Goal: Transaction & Acquisition: Purchase product/service

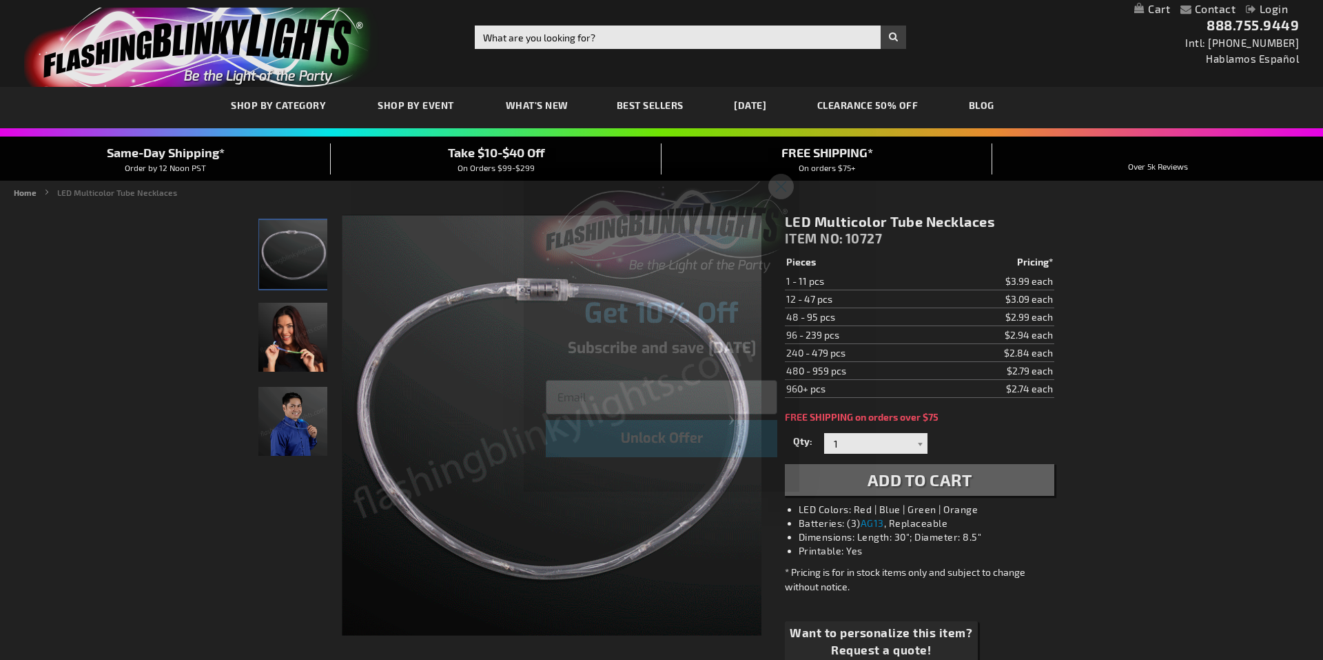
click at [782, 181] on circle "Close dialog" at bounding box center [781, 186] width 23 height 23
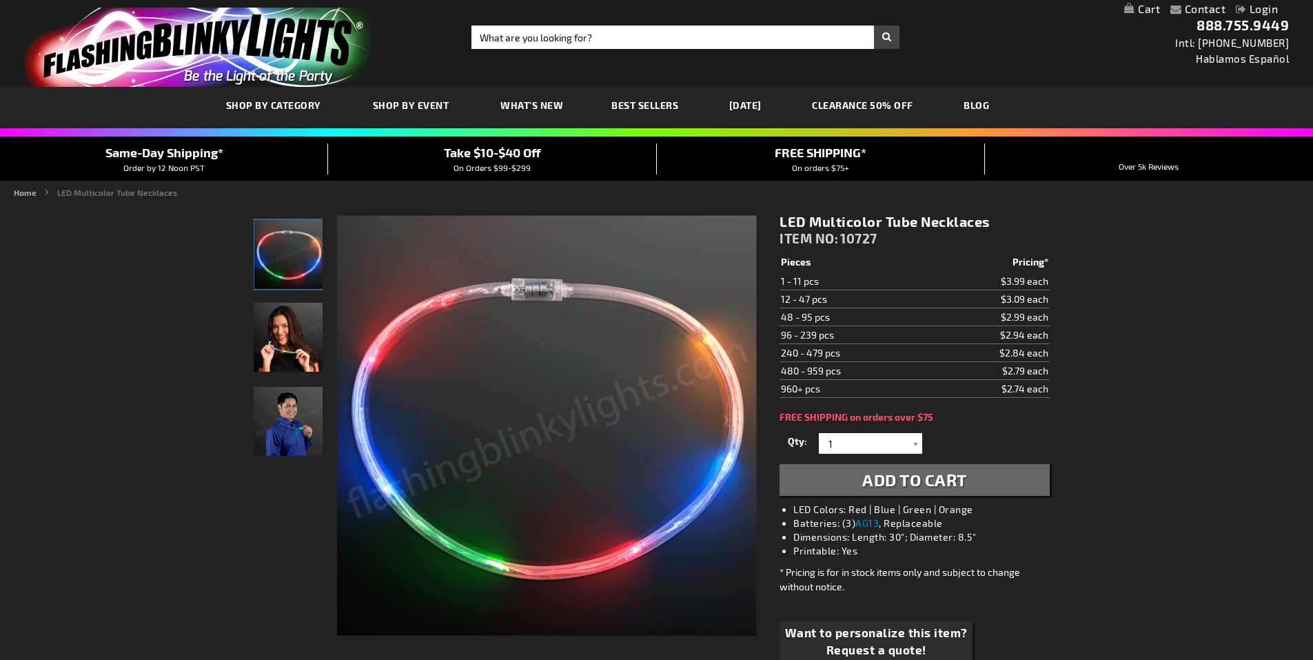
click at [534, 294] on img at bounding box center [547, 426] width 420 height 420
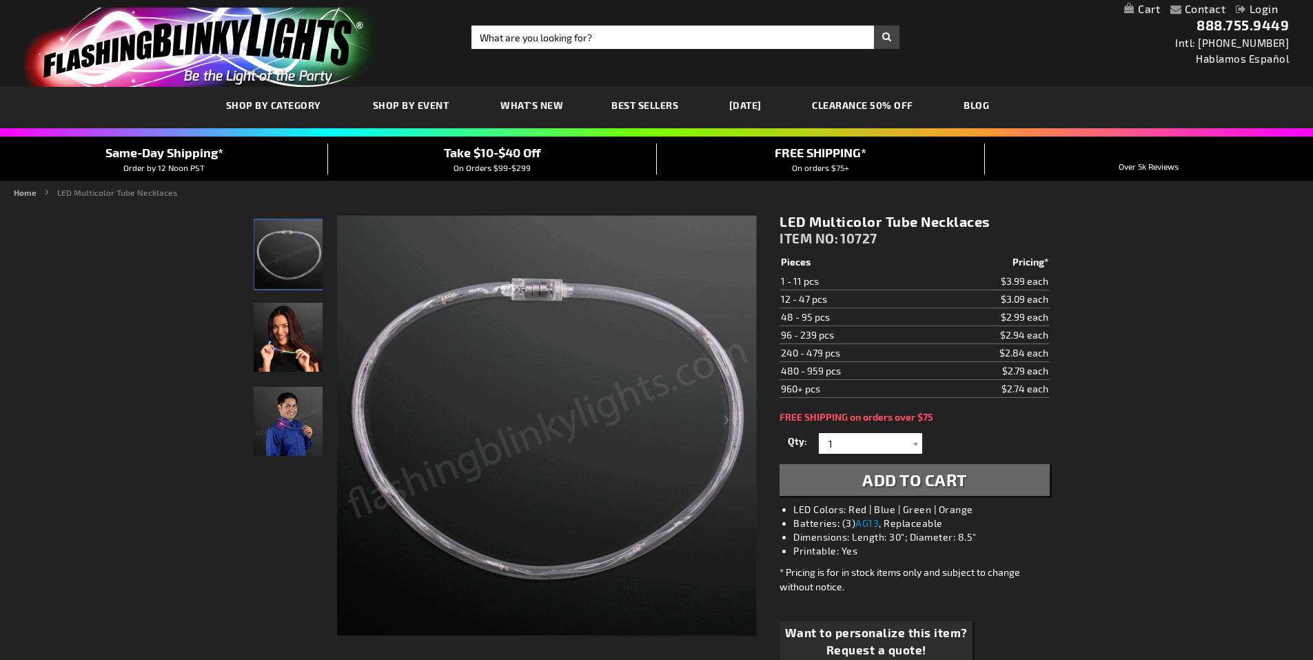
click at [285, 336] on img "Female displaying Multicolor LED Tube Necklace" at bounding box center [288, 337] width 69 height 69
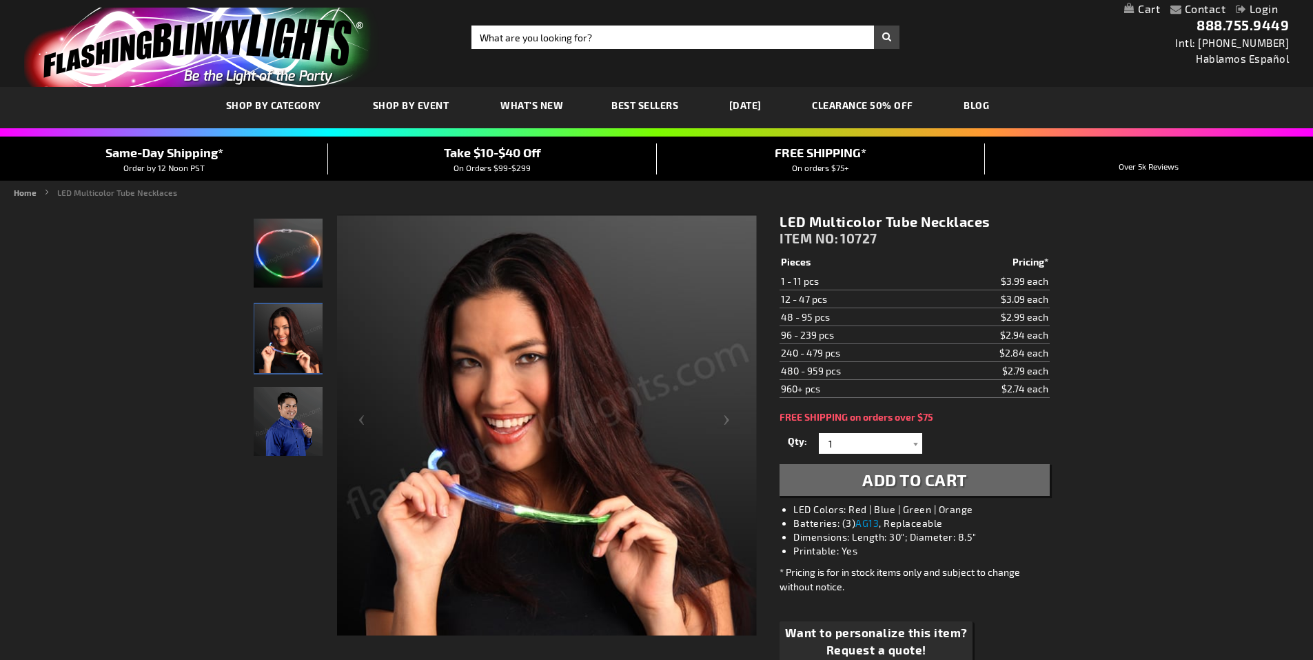
click at [273, 425] on img "Male displaying Multicolor LED Tube Necklace" at bounding box center [288, 421] width 69 height 69
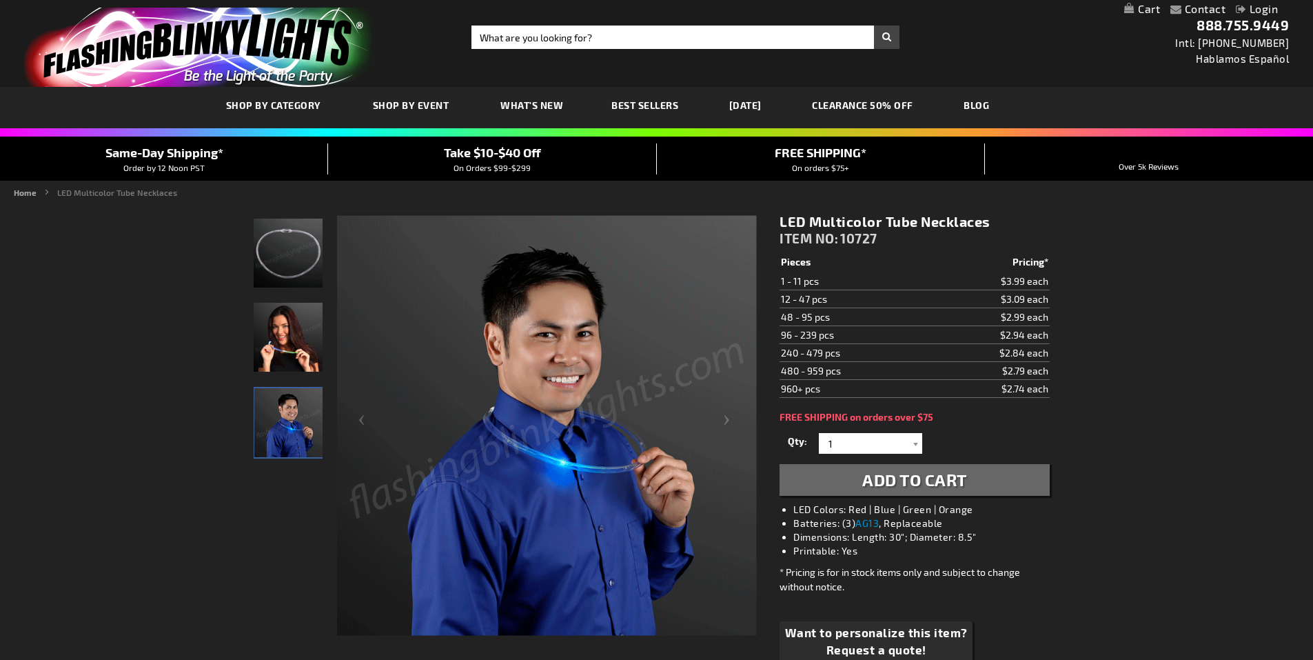
click at [297, 249] on img "Multicolor LED Tube Necklace" at bounding box center [288, 253] width 69 height 69
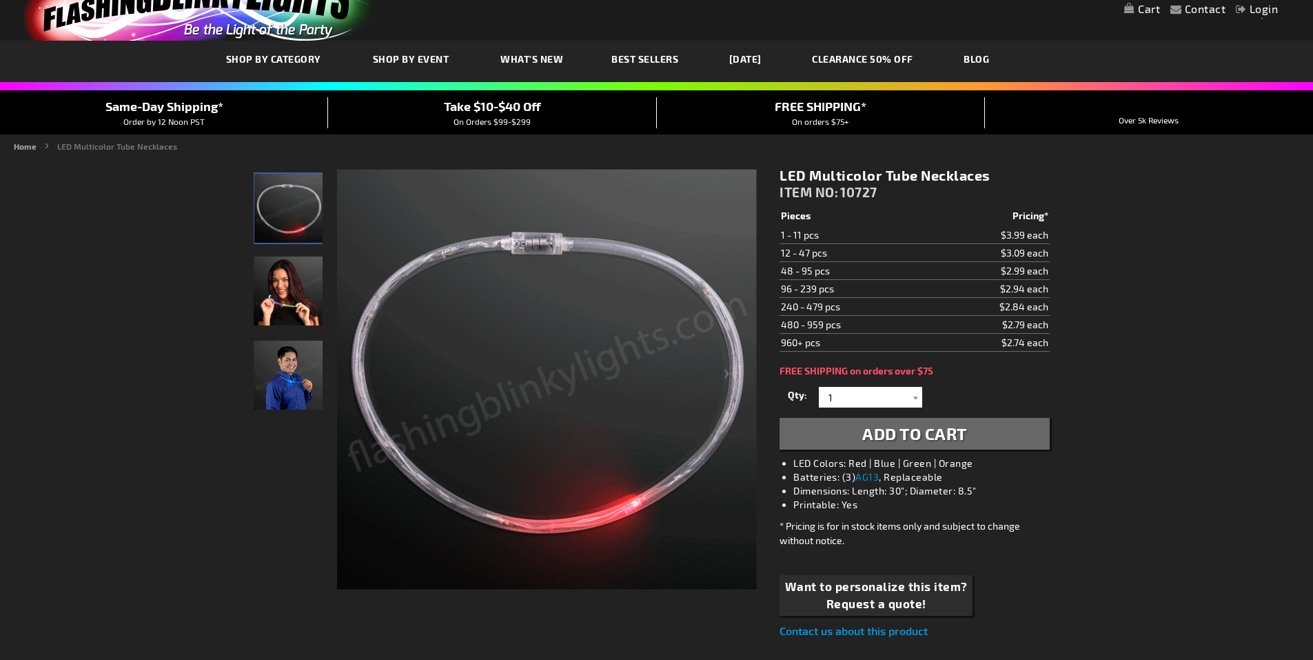
scroll to position [138, 0]
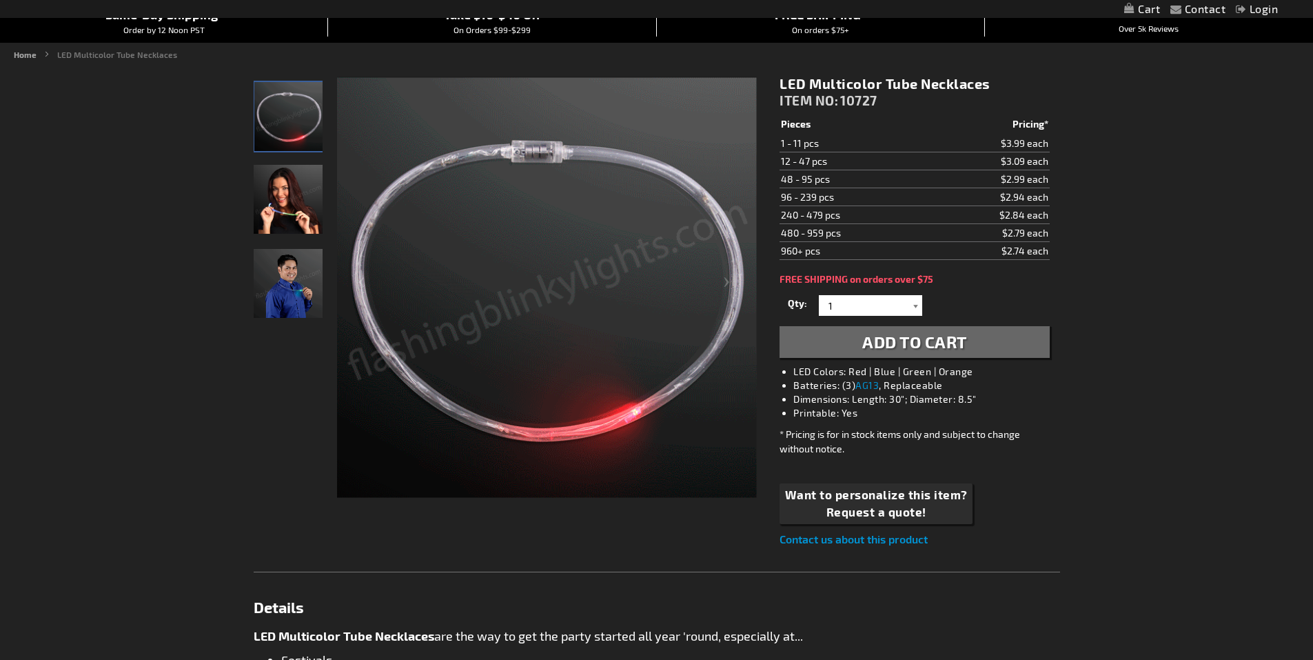
click at [913, 309] on div at bounding box center [916, 305] width 14 height 21
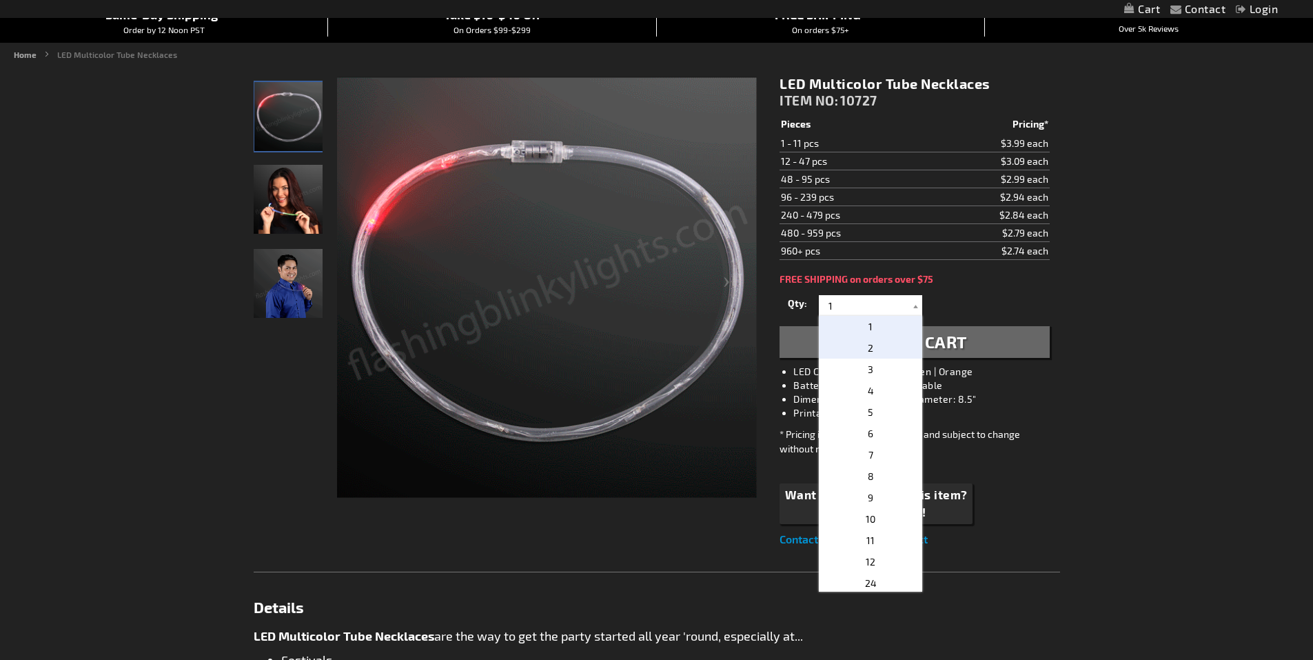
click at [869, 344] on p "2" at bounding box center [870, 347] width 103 height 21
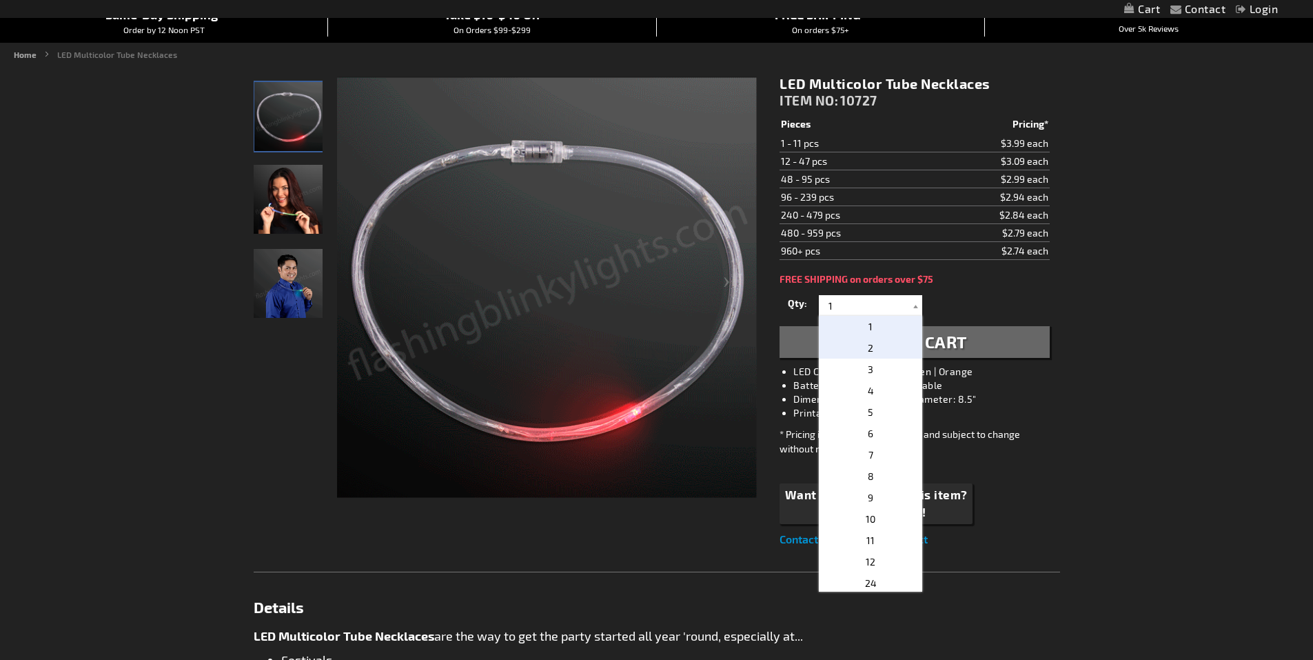
type input "2"
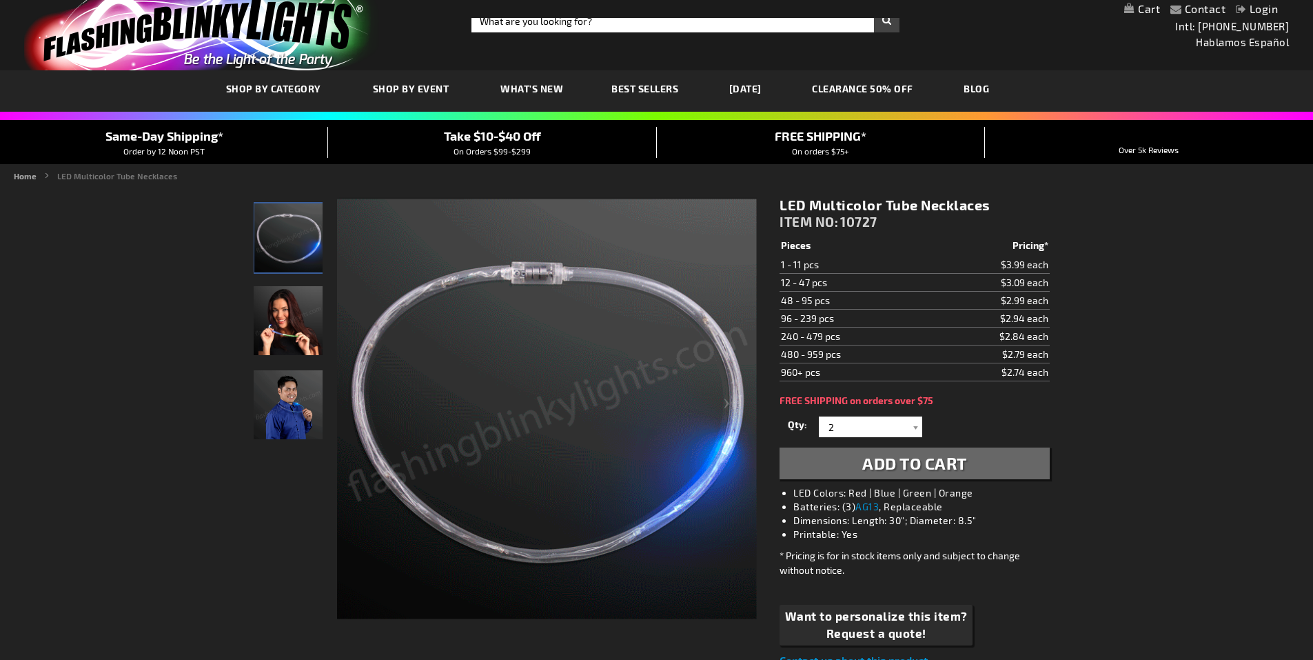
scroll to position [0, 0]
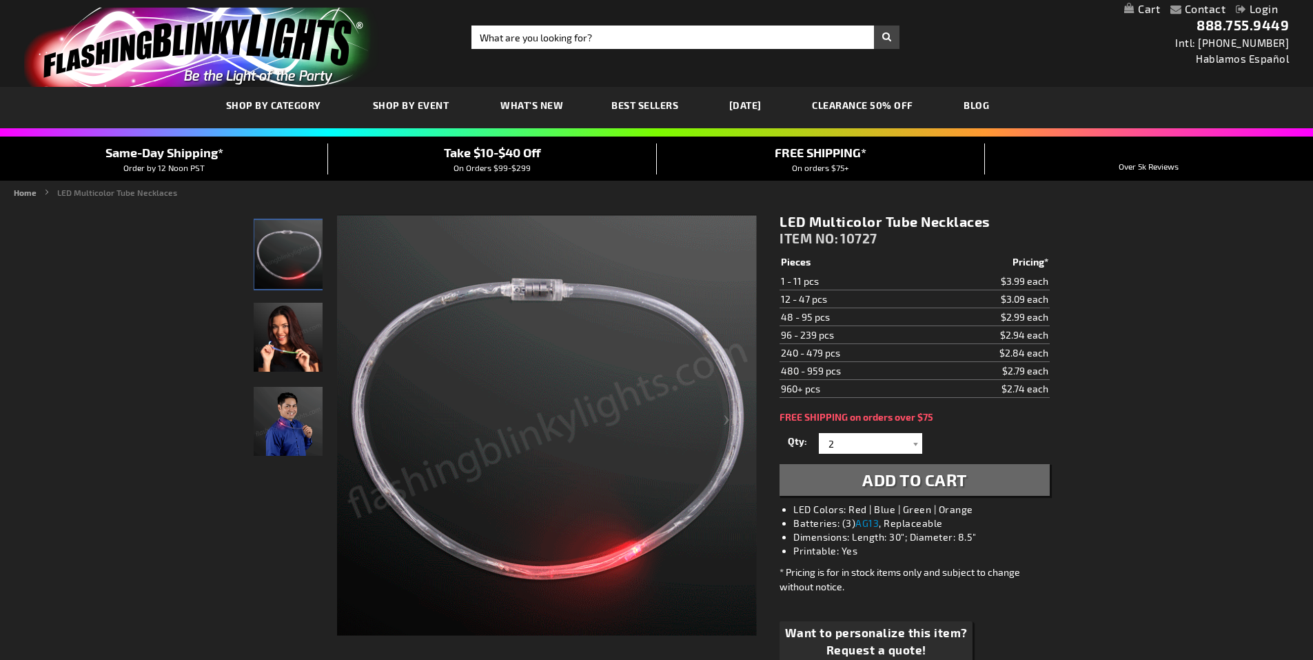
click at [940, 476] on span "Add to Cart" at bounding box center [914, 479] width 105 height 20
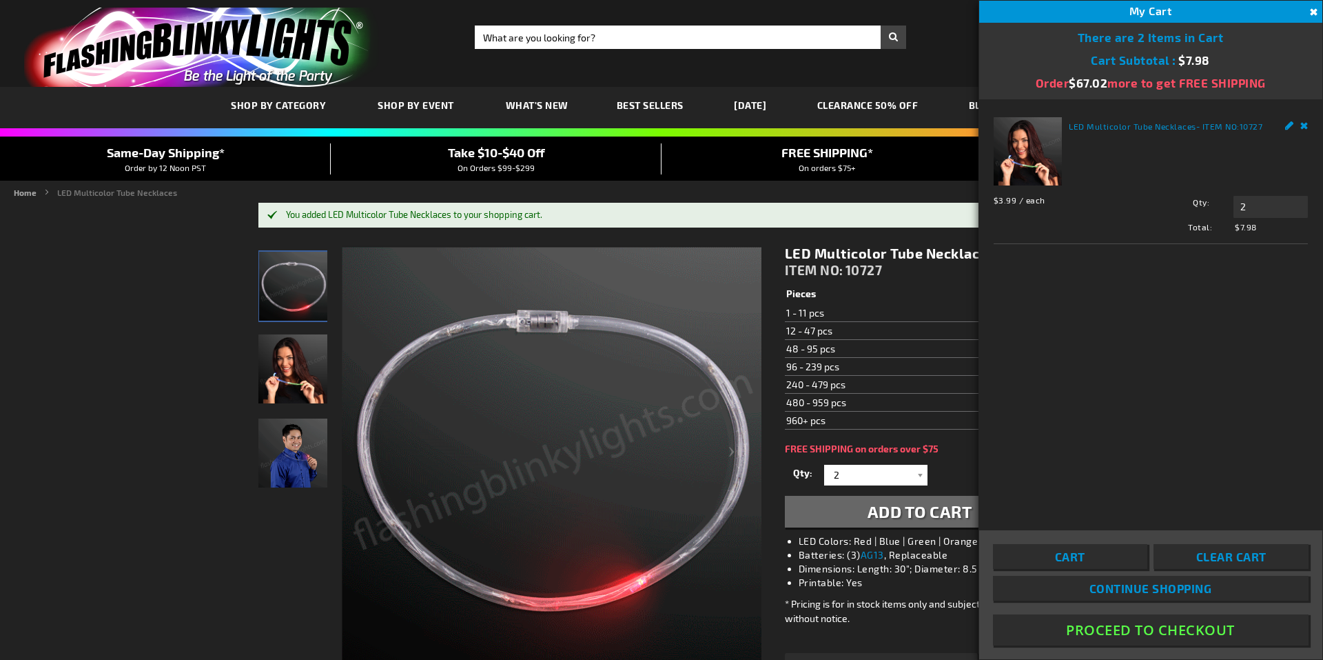
click at [1155, 628] on button "Proceed To Checkout" at bounding box center [1151, 629] width 316 height 31
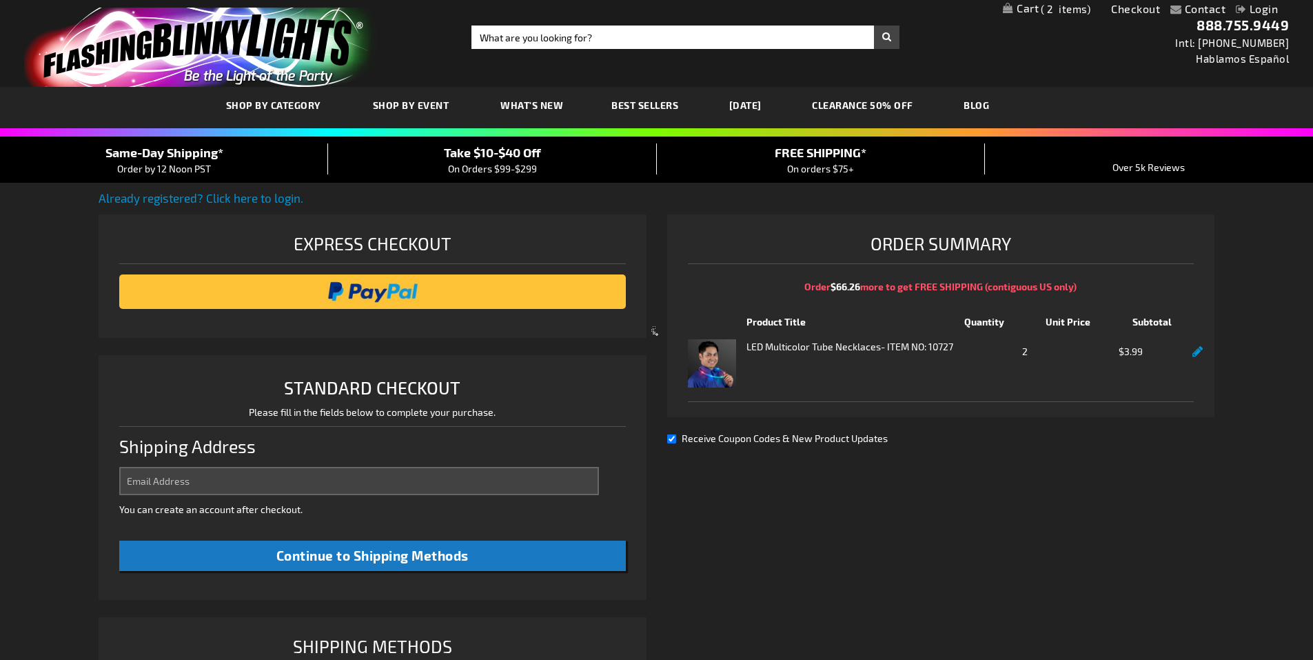
select select "US"
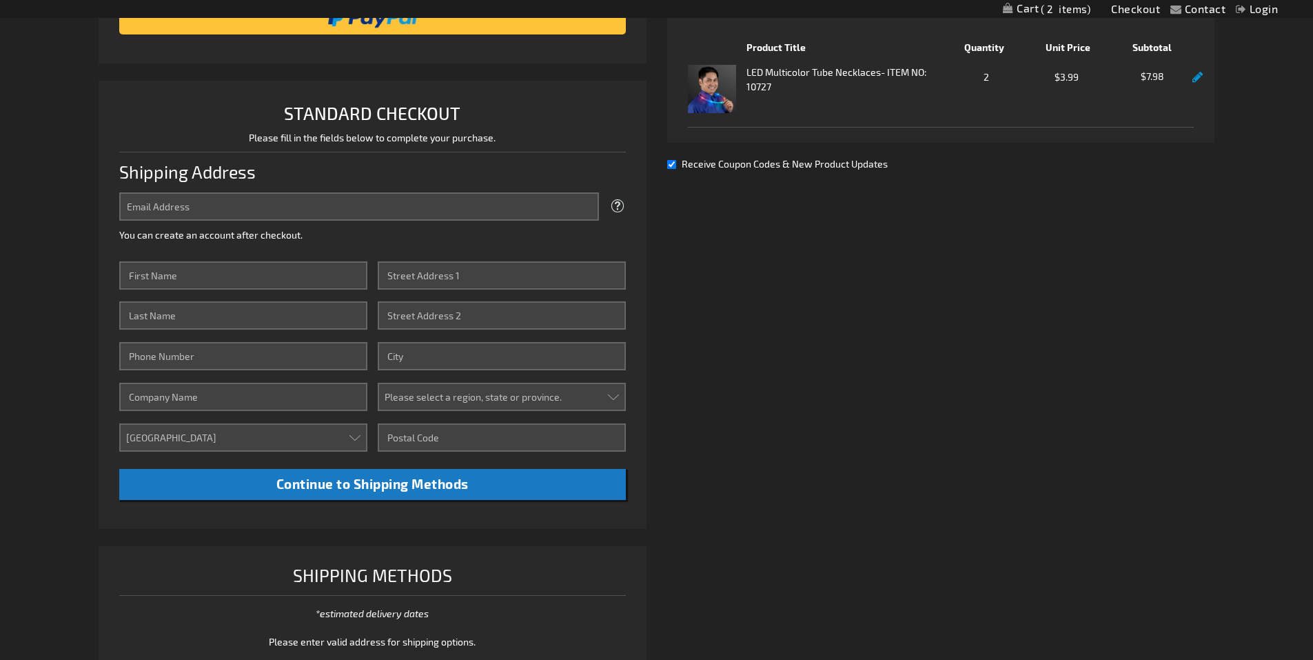
scroll to position [276, 0]
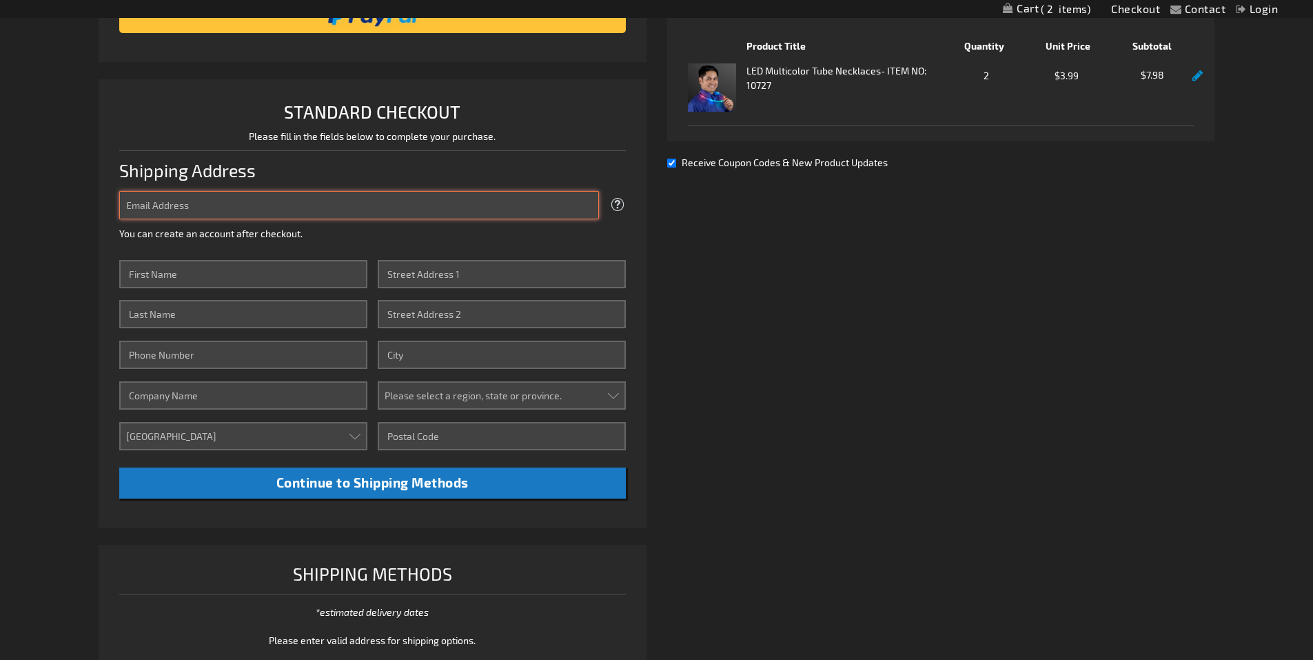
click at [199, 207] on input "Email Address" at bounding box center [359, 205] width 480 height 28
type input "[PERSON_NAME][EMAIL_ADDRESS][PERSON_NAME][DOMAIN_NAME]"
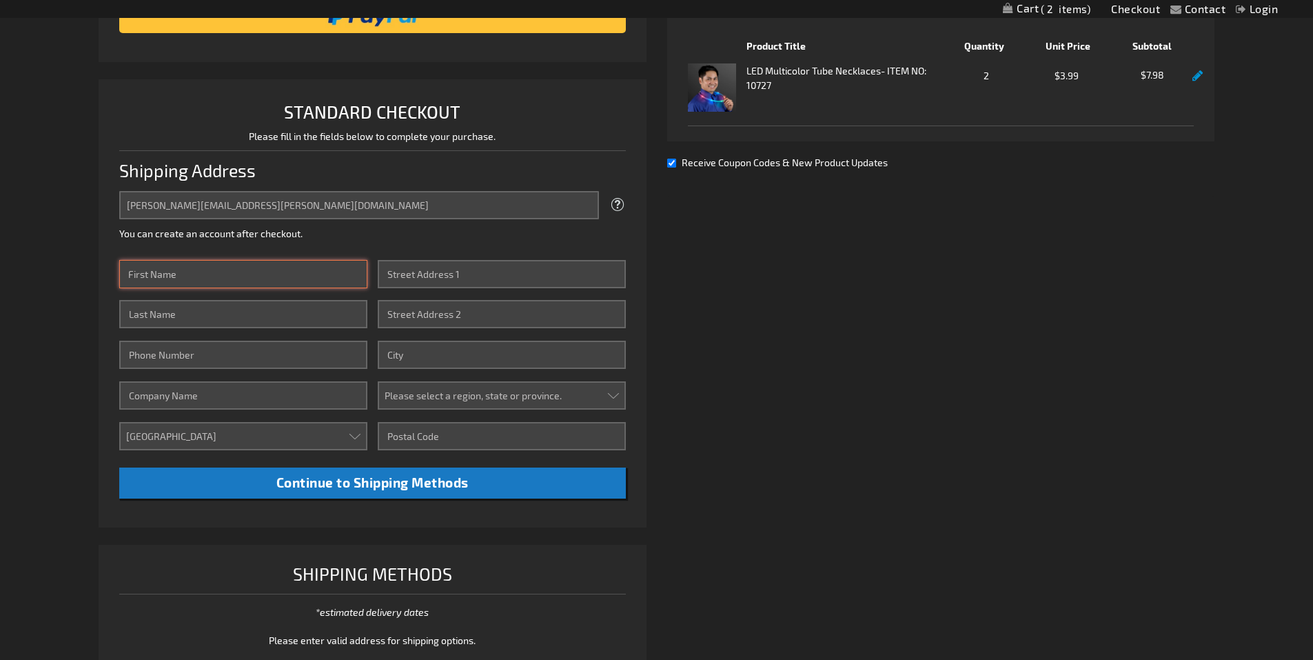
click at [214, 272] on input "First Name" at bounding box center [243, 274] width 248 height 28
type input "[PERSON_NAME]"
type input "LACONIS"
type input "6106134917"
type input "[PERSON_NAME]"
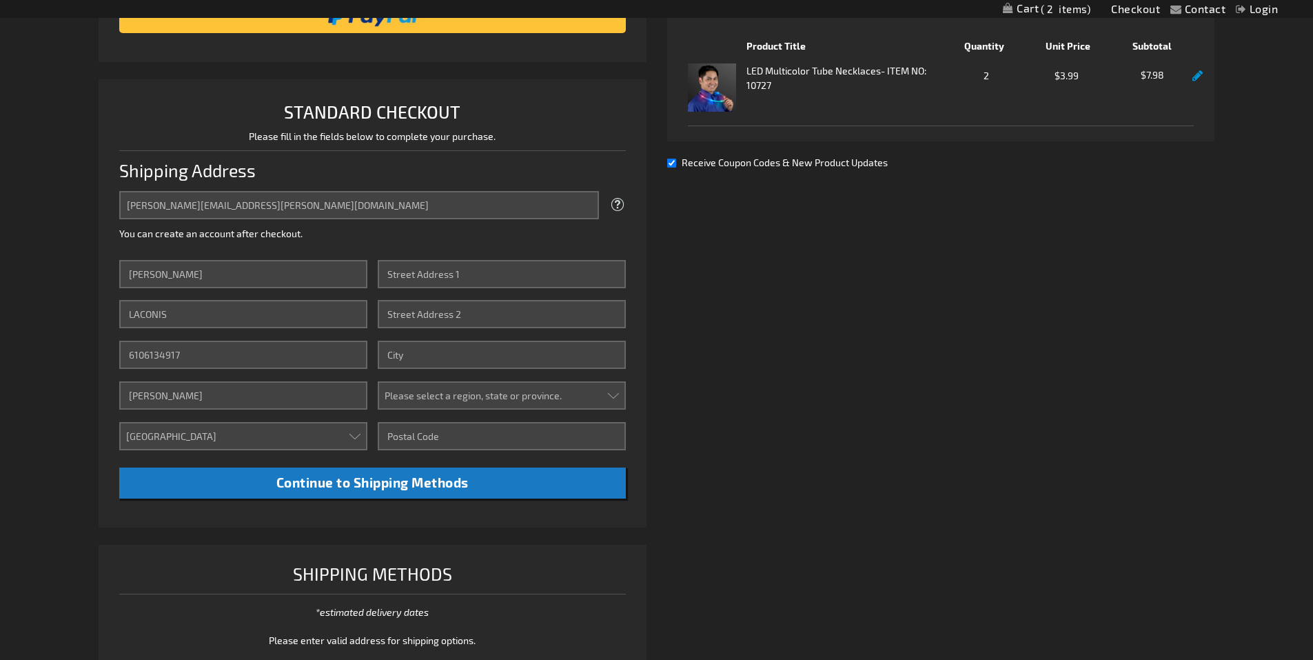
type input "[STREET_ADDRESS]"
type input "SCHWENKSVILLE [GEOGRAPHIC_DATA]"
select select "51"
type input "19473"
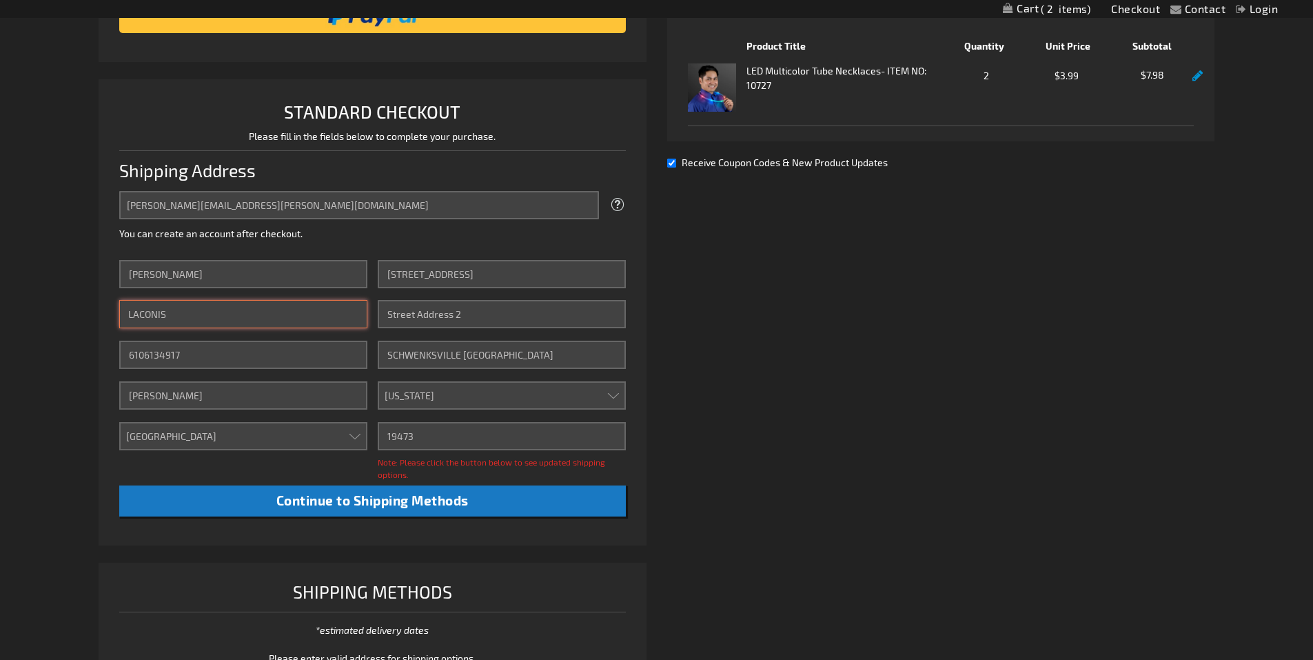
click at [200, 315] on input "LACONIS" at bounding box center [243, 314] width 248 height 28
click at [196, 305] on input "LACONIS" at bounding box center [243, 314] width 248 height 28
click at [187, 268] on input "[PERSON_NAME]" at bounding box center [243, 274] width 248 height 28
click at [311, 311] on input "LACONIS" at bounding box center [243, 314] width 248 height 28
click at [177, 314] on input "LACONIS" at bounding box center [243, 314] width 248 height 28
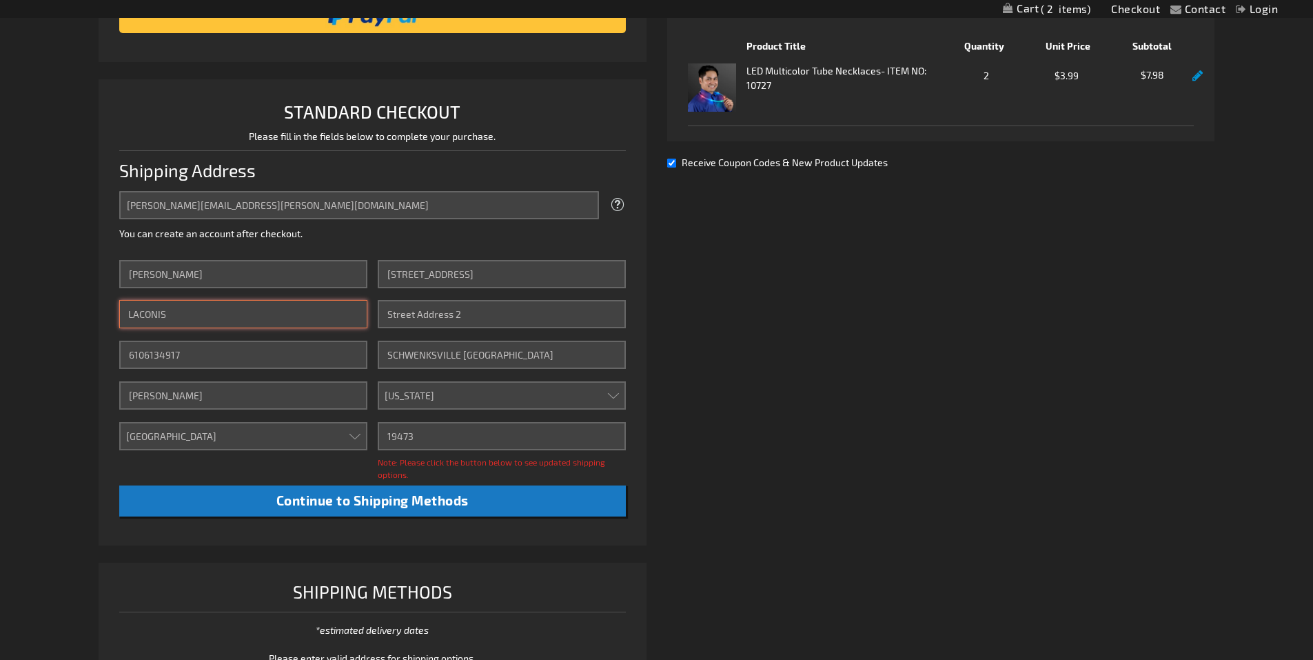
click at [196, 315] on input "LACONIS" at bounding box center [243, 314] width 248 height 28
drag, startPoint x: 134, startPoint y: 314, endPoint x: 243, endPoint y: 316, distance: 108.2
click at [243, 316] on input "LACONIS" at bounding box center [243, 314] width 248 height 28
type input "Laconis"
click at [150, 357] on input "6106134917" at bounding box center [243, 355] width 248 height 28
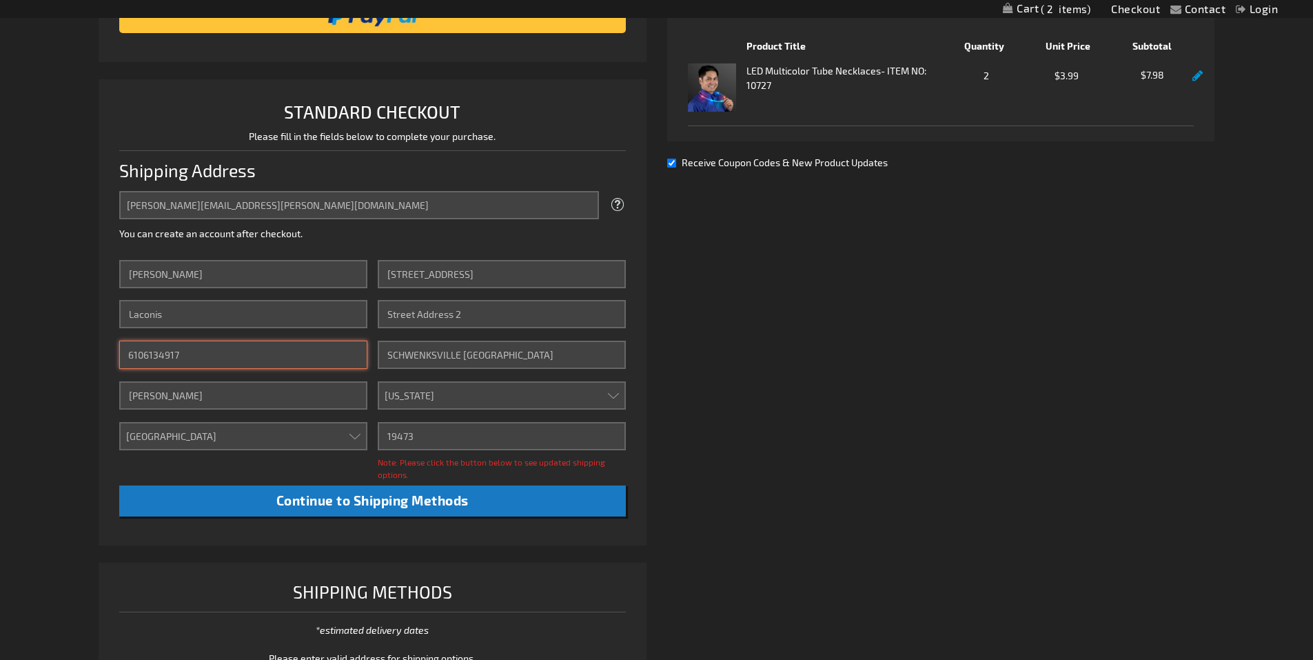
click at [141, 356] on input "6106134917" at bounding box center [243, 355] width 248 height 28
type input "[PHONE_NUMBER]"
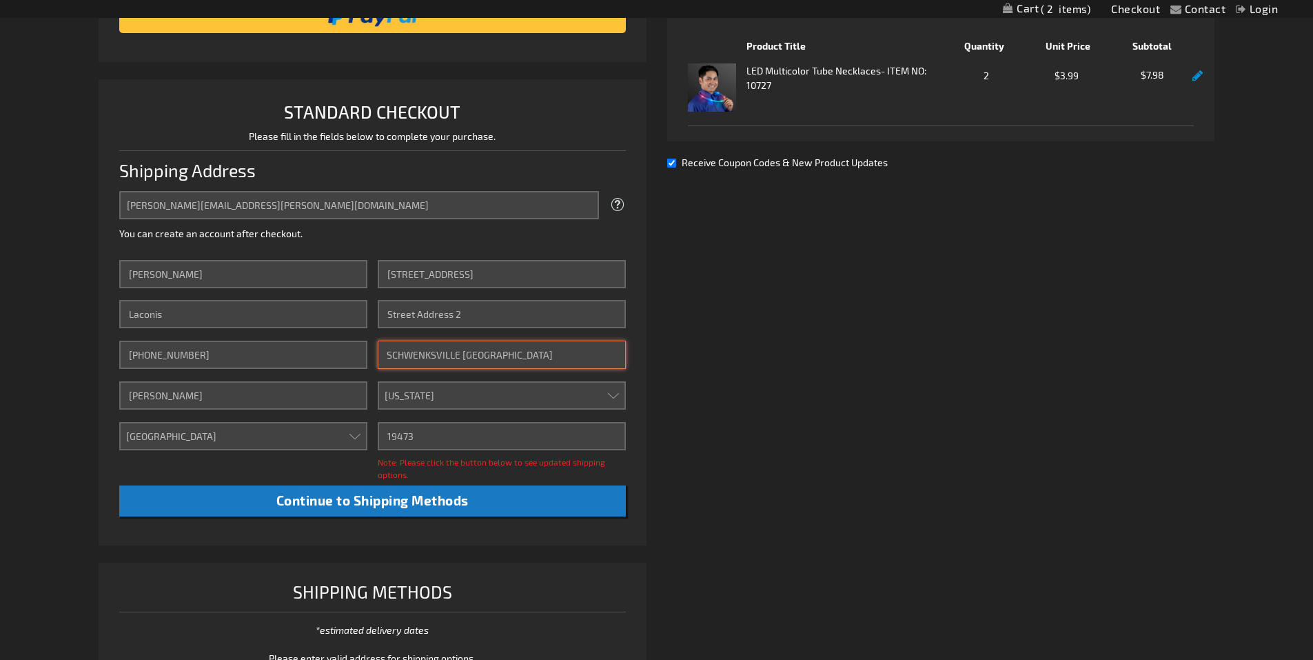
click at [420, 354] on input "SCHWENKSVILLE [GEOGRAPHIC_DATA]" at bounding box center [502, 355] width 248 height 28
type input "Schwenksville"
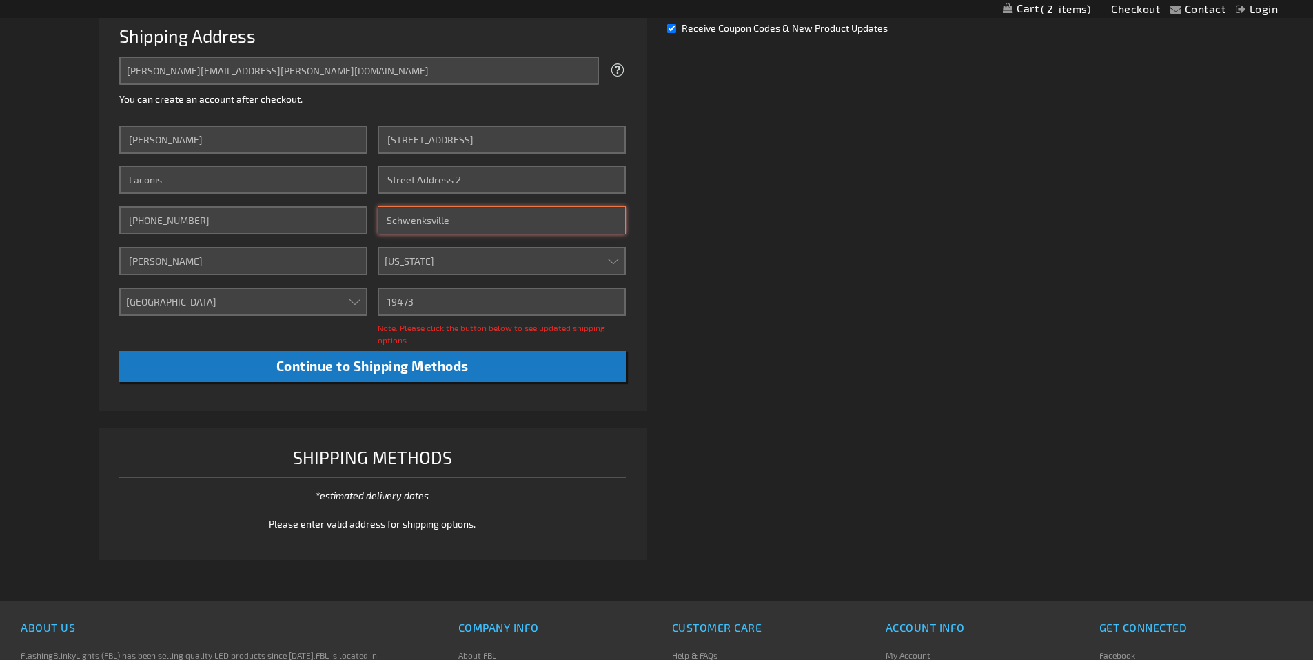
scroll to position [414, 0]
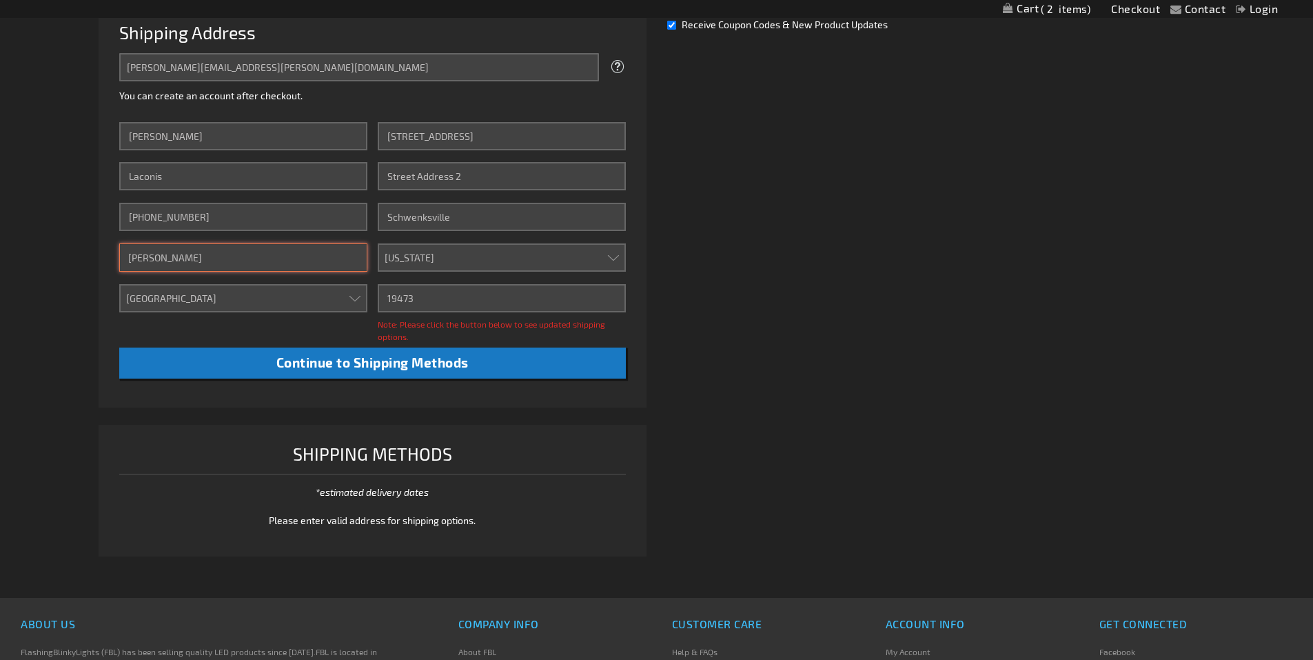
click at [238, 256] on input "[PERSON_NAME]" at bounding box center [243, 257] width 248 height 28
drag, startPoint x: 283, startPoint y: 250, endPoint x: 263, endPoint y: 252, distance: 20.9
click at [274, 251] on input "[PERSON_NAME]" at bounding box center [243, 257] width 248 height 28
click at [176, 260] on input "[PERSON_NAME]" at bounding box center [243, 257] width 248 height 28
click at [257, 254] on input "[PERSON_NAME]" at bounding box center [243, 257] width 248 height 28
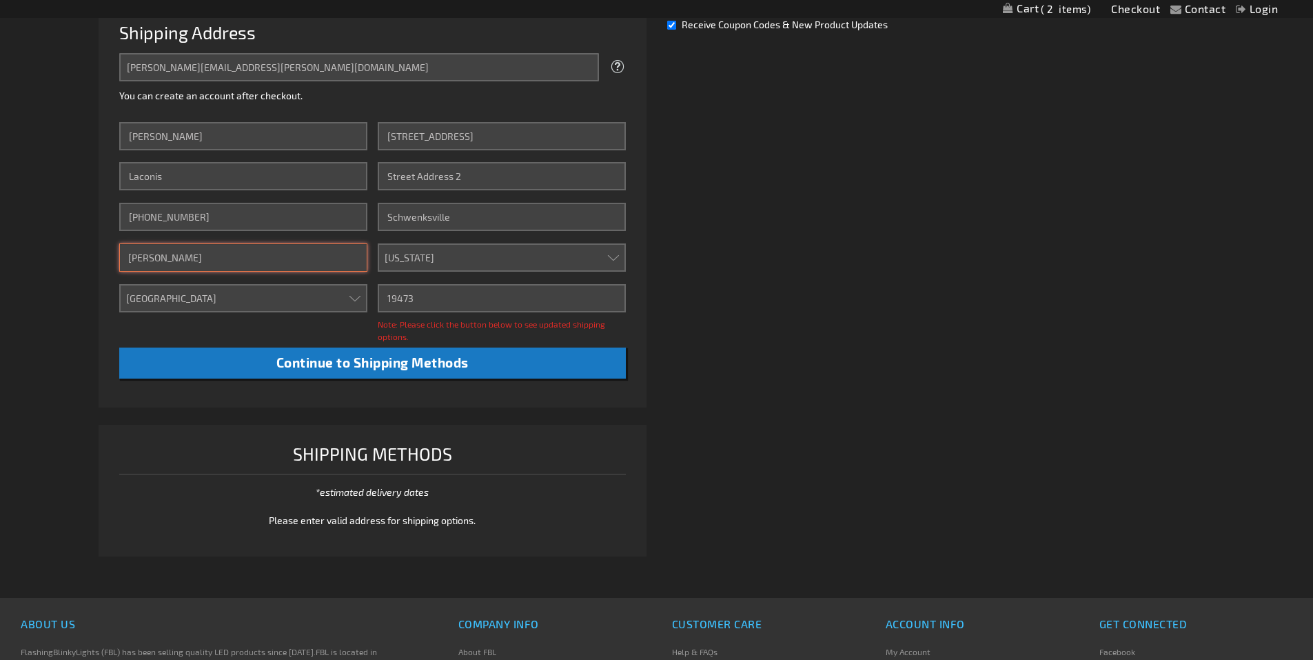
drag, startPoint x: 221, startPoint y: 256, endPoint x: 100, endPoint y: 260, distance: 121.4
click at [100, 260] on li "STANDARD CHECKOUT Please fill in the fields below to complete your purchase. Sh…" at bounding box center [373, 174] width 548 height 466
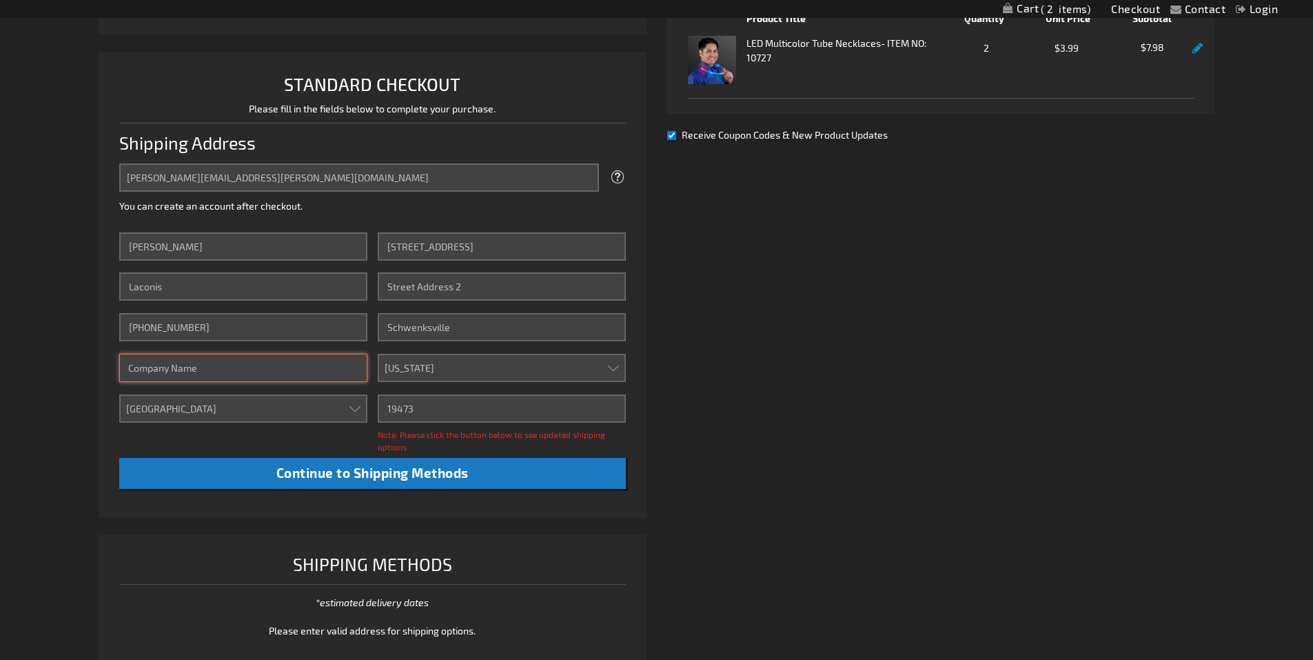
scroll to position [276, 0]
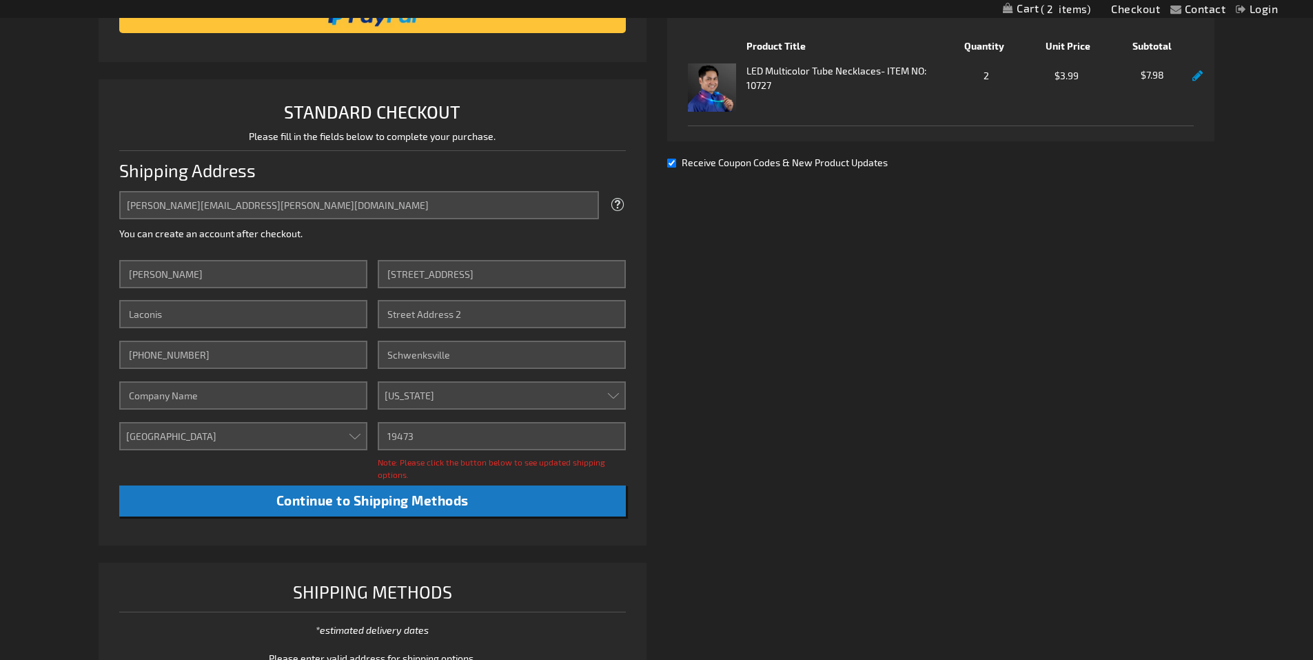
click at [670, 161] on input "Receive Coupon Codes & New Product Updates" at bounding box center [671, 163] width 9 height 9
checkbox input "false"
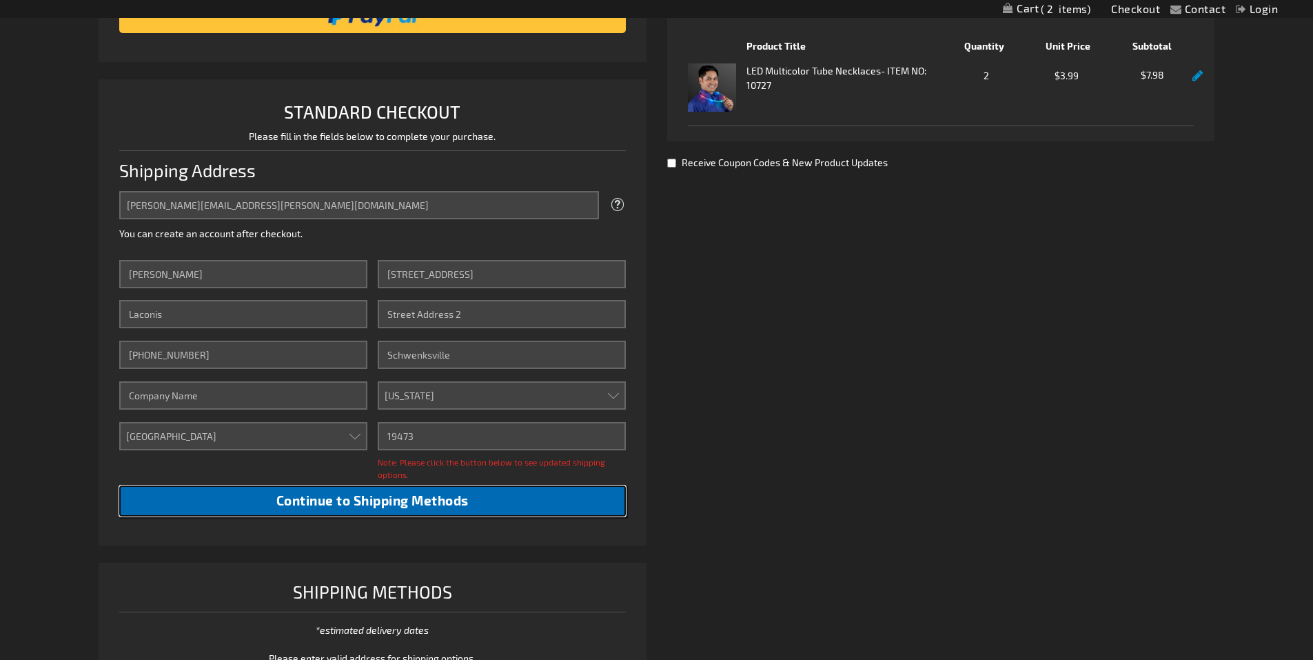
click at [337, 499] on span "Continue to Shipping Methods" at bounding box center [372, 500] width 192 height 16
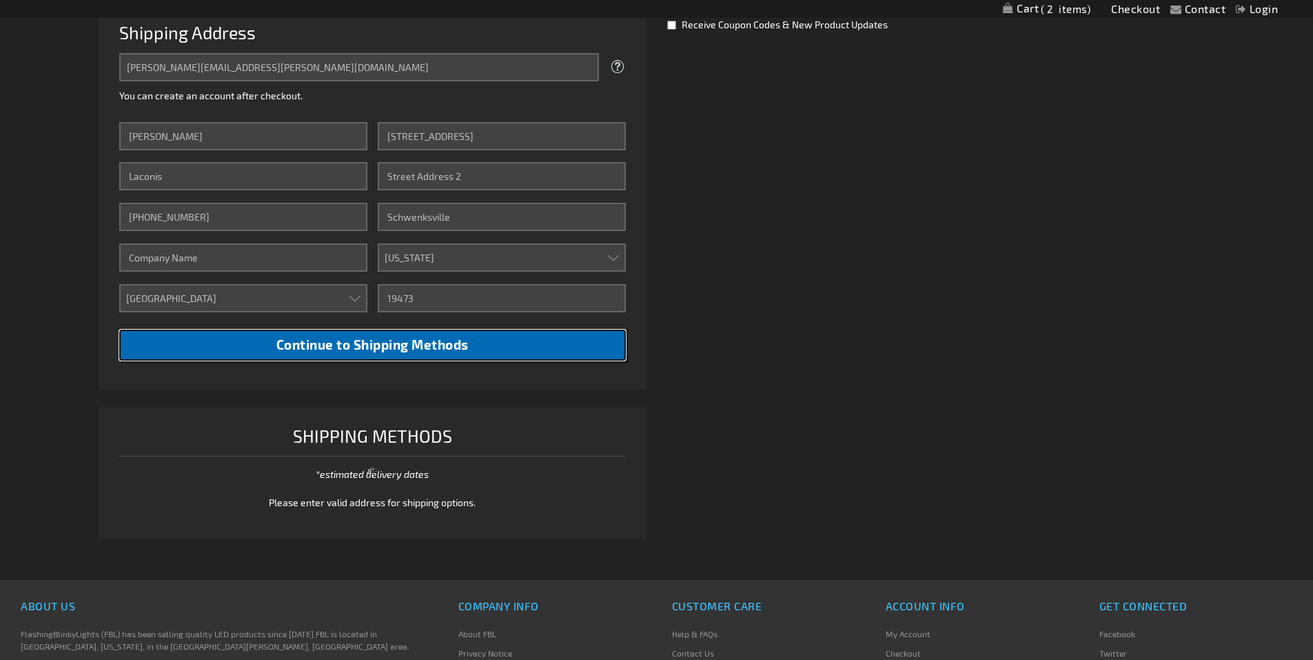
scroll to position [656, 0]
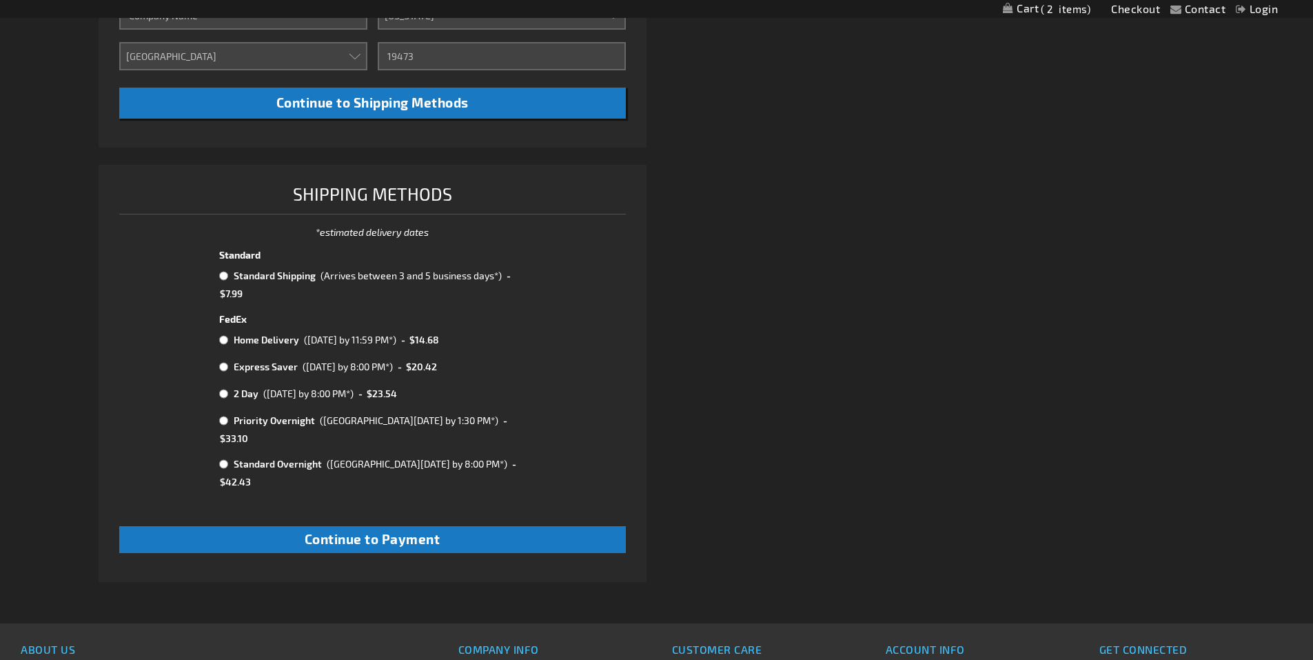
click at [261, 274] on td "Standard Shipping" at bounding box center [273, 276] width 87 height 18
radio input "true"
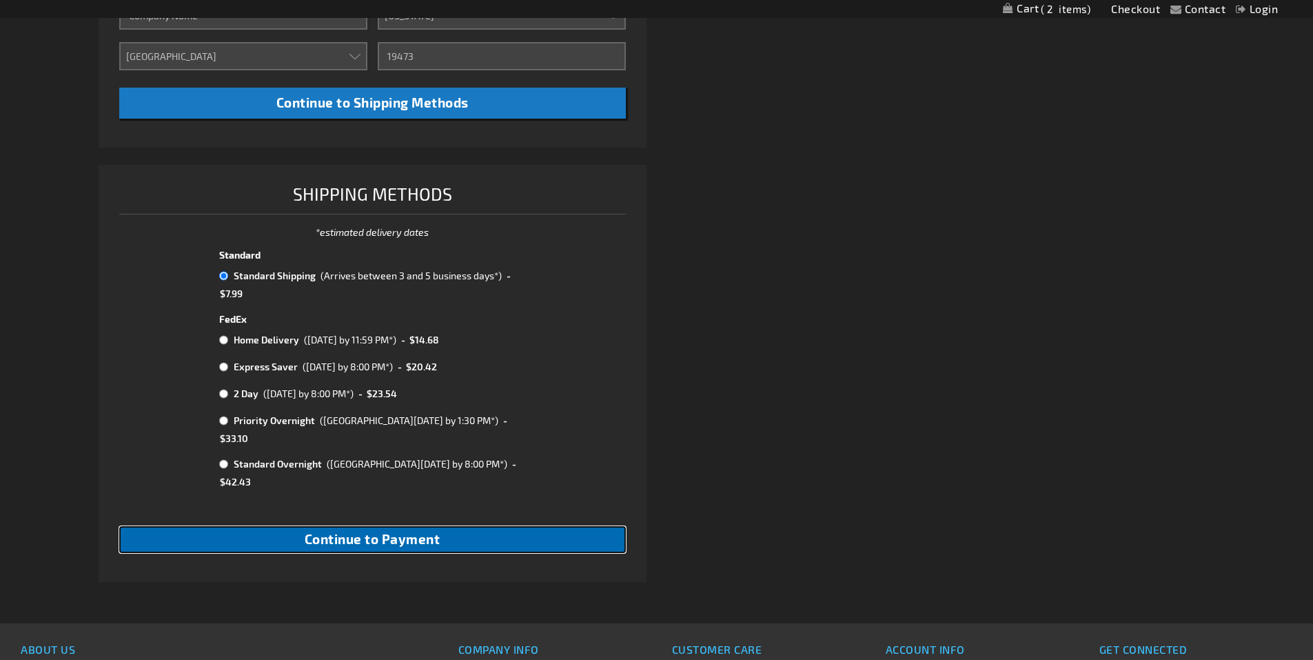
click at [358, 531] on span "Continue to Payment" at bounding box center [373, 539] width 136 height 16
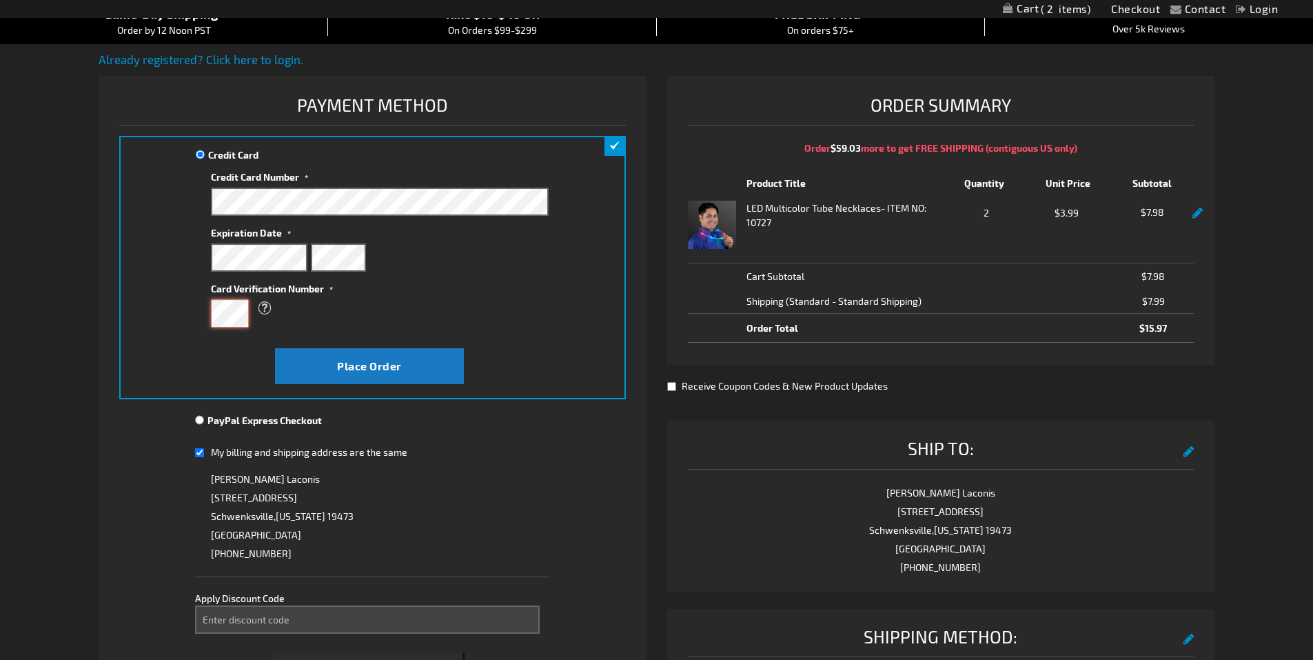
scroll to position [138, 0]
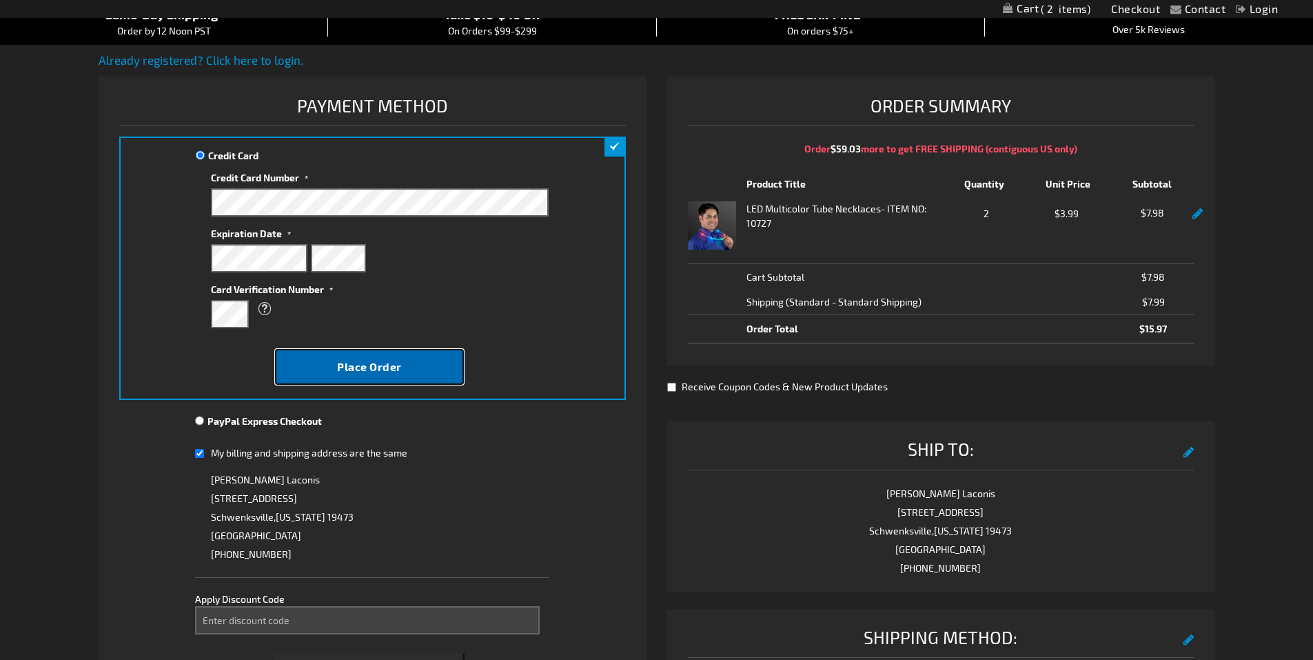
click at [386, 364] on span "Place Order" at bounding box center [369, 366] width 65 height 13
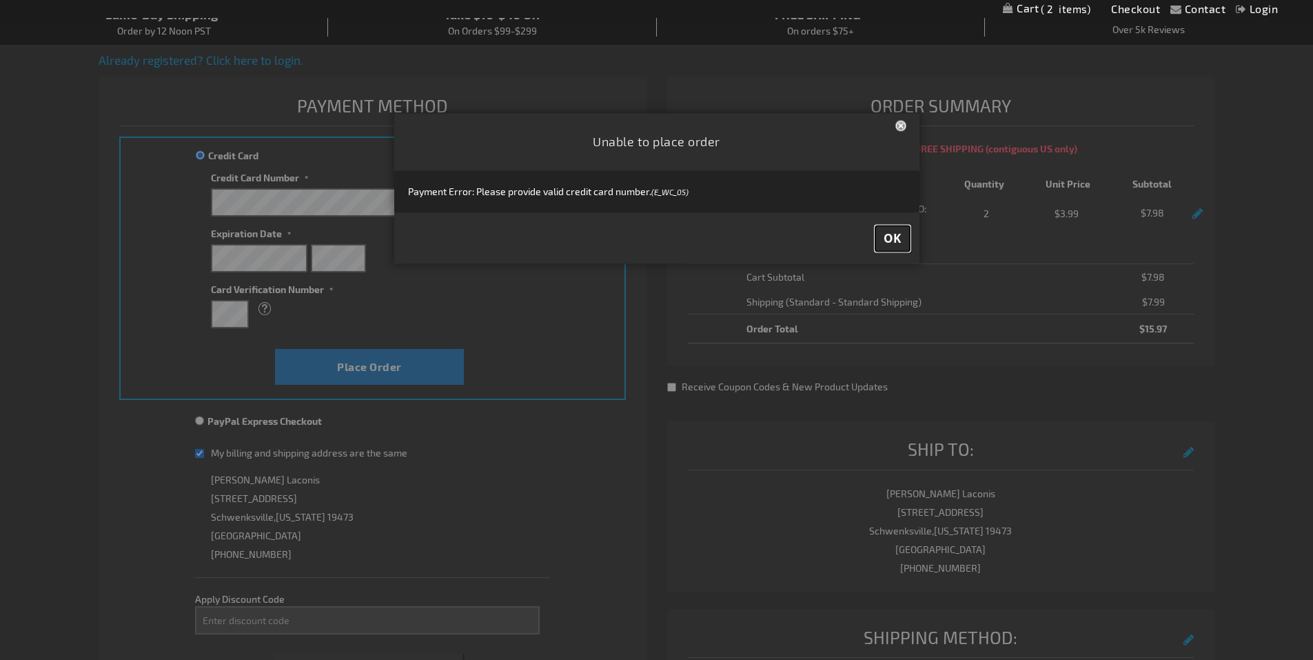
click at [893, 239] on span "OK" at bounding box center [893, 238] width 18 height 16
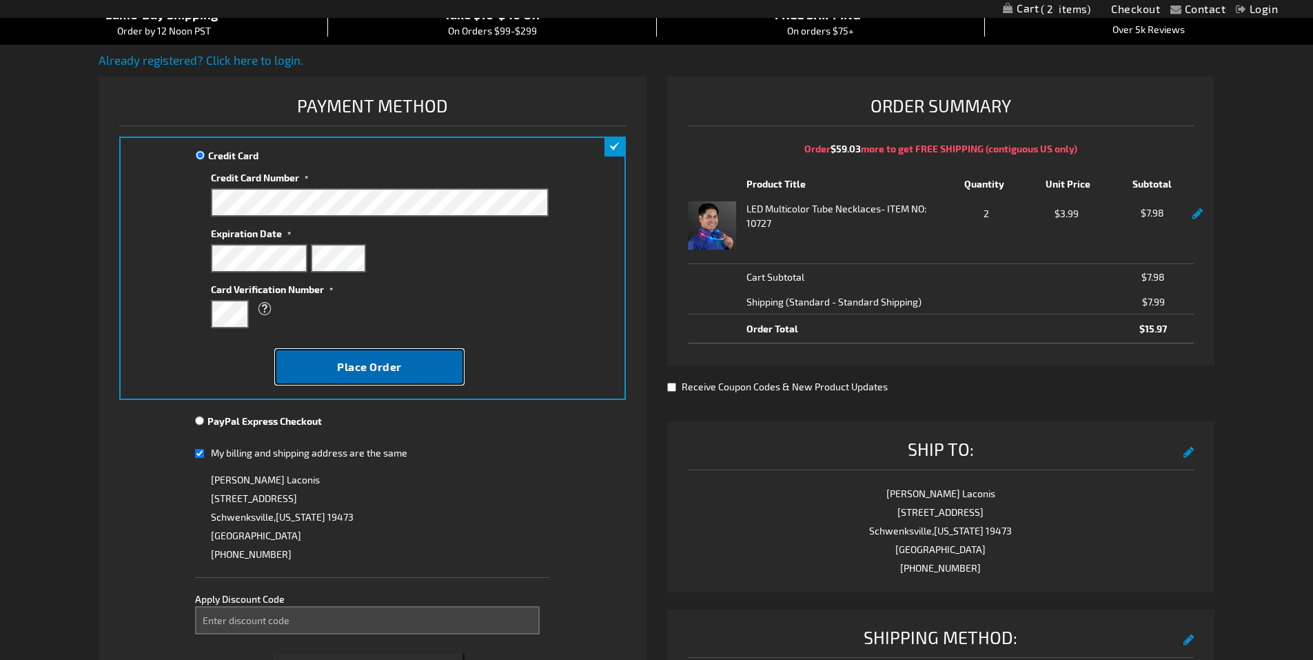
click at [380, 368] on span "Place Order" at bounding box center [369, 366] width 65 height 13
